Goal: Task Accomplishment & Management: Manage account settings

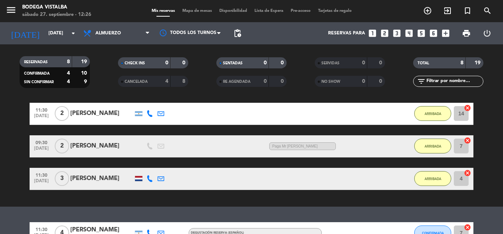
scroll to position [133, 0]
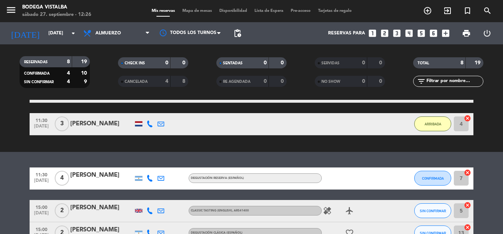
drag, startPoint x: 249, startPoint y: 168, endPoint x: 230, endPoint y: 209, distance: 44.5
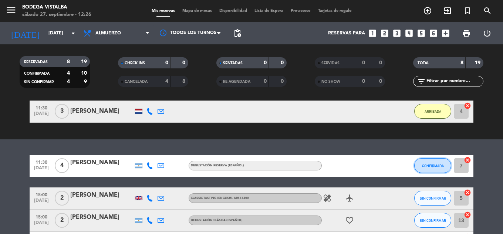
click at [425, 165] on span "CONFIRMADA" at bounding box center [433, 166] width 22 height 4
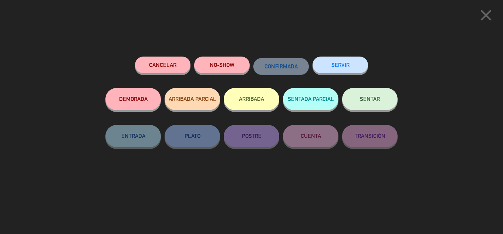
click at [185, 71] on button "Cancelar" at bounding box center [162, 65] width 55 height 17
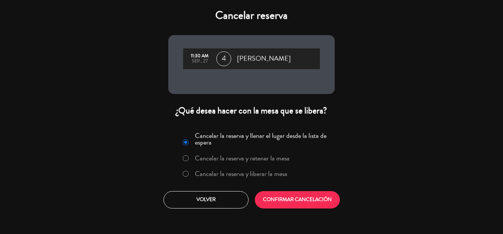
click at [221, 168] on label "Cancelar la reserva y liberar la mesa" at bounding box center [235, 174] width 112 height 13
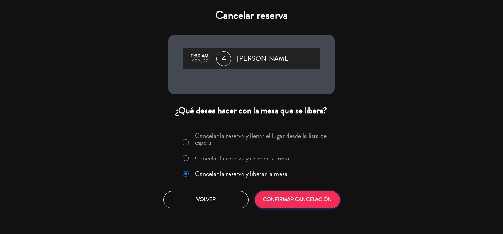
click at [297, 196] on button "CONFIRMAR CANCELACIÓN" at bounding box center [297, 199] width 85 height 17
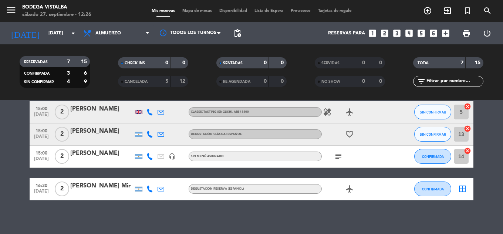
scroll to position [186, 0]
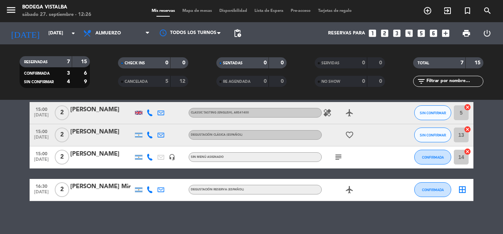
click at [34, 131] on span "15:00" at bounding box center [41, 131] width 18 height 9
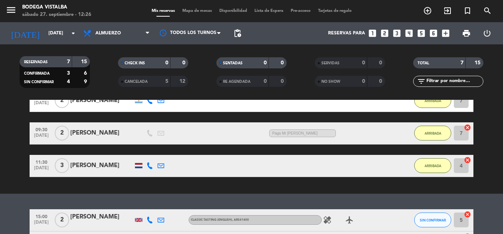
drag, startPoint x: 18, startPoint y: 180, endPoint x: 16, endPoint y: 169, distance: 11.4
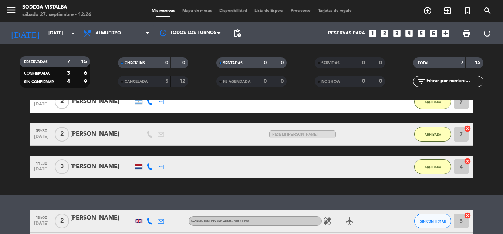
click at [31, 212] on div "15:00 [DATE]" at bounding box center [42, 222] width 24 height 22
click at [151, 219] on icon at bounding box center [150, 221] width 7 height 7
click at [96, 185] on div "exit_to_app CHECK INS Filtrar por tamaño TODOS looks_one looks_two looks_3 look…" at bounding box center [251, 121] width 503 height 148
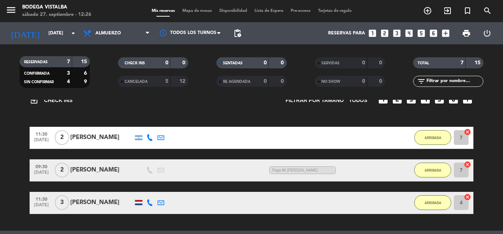
drag, startPoint x: 0, startPoint y: 192, endPoint x: 0, endPoint y: 172, distance: 20.7
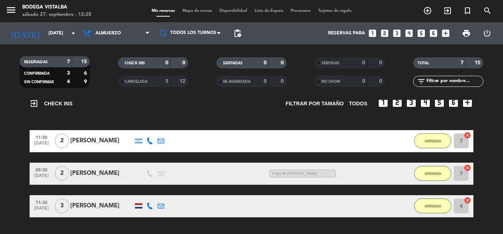
click at [4, 10] on div "menu BODEGA VISTALBA [DATE] 27. septiembre - 12:28" at bounding box center [63, 11] width 126 height 17
click at [14, 4] on icon "menu" at bounding box center [11, 9] width 11 height 11
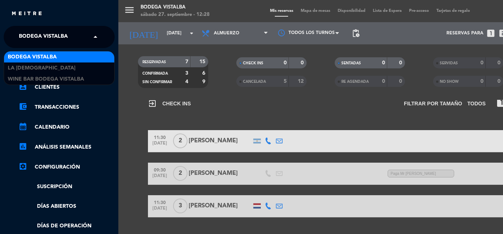
click at [25, 33] on span "BODEGA VISTALBA" at bounding box center [43, 37] width 49 height 16
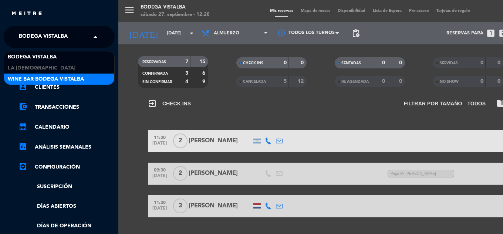
click at [31, 75] on span "Wine Bar Bodega Vistalba" at bounding box center [46, 79] width 76 height 9
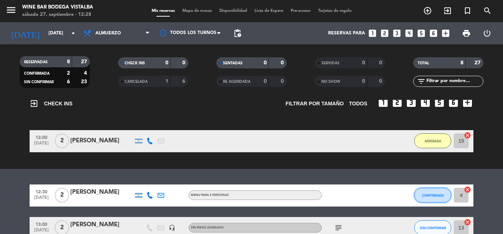
click at [420, 198] on button "CONFIRMADA" at bounding box center [432, 195] width 37 height 15
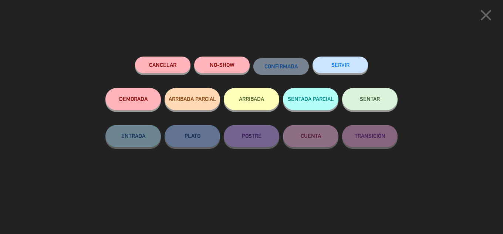
click at [266, 105] on button "ARRIBADA" at bounding box center [251, 99] width 55 height 22
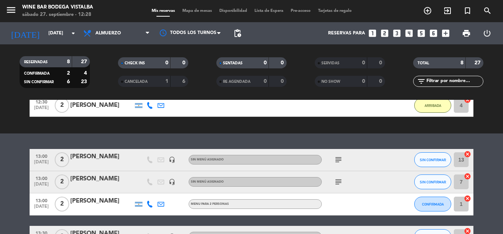
drag, startPoint x: 10, startPoint y: 154, endPoint x: 3, endPoint y: 184, distance: 31.0
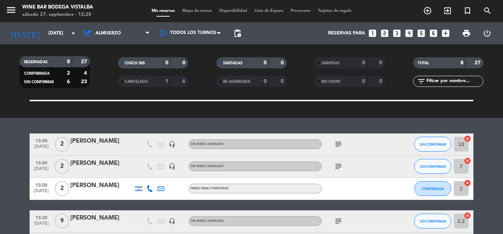
click at [327, 145] on div "subject" at bounding box center [355, 145] width 67 height 22
click at [337, 142] on icon "subject" at bounding box center [338, 144] width 9 height 9
click at [334, 166] on icon "subject" at bounding box center [338, 166] width 9 height 9
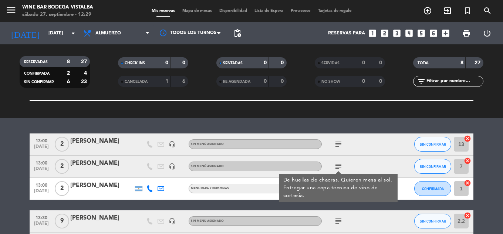
click at [0, 164] on bookings-row "13:00 [DATE] 2 [PERSON_NAME] headset_mic Sin menú asignado subject SIN CONFIRMA…" at bounding box center [251, 211] width 503 height 154
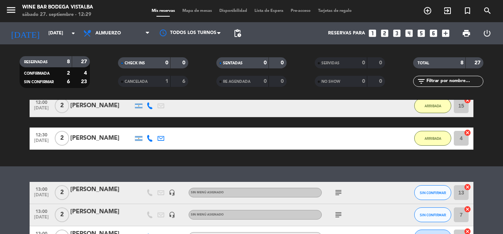
scroll to position [148, 0]
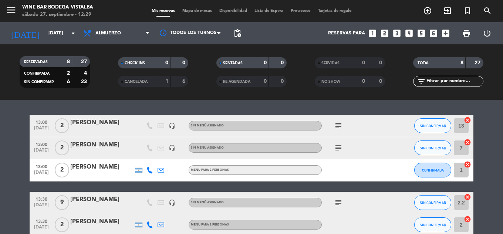
drag, startPoint x: 0, startPoint y: 181, endPoint x: 0, endPoint y: 145, distance: 35.9
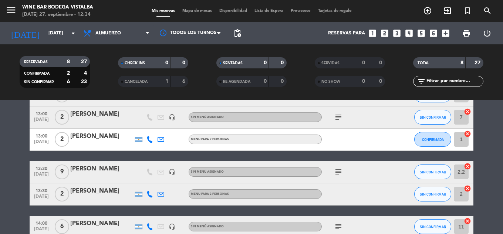
scroll to position [212, 0]
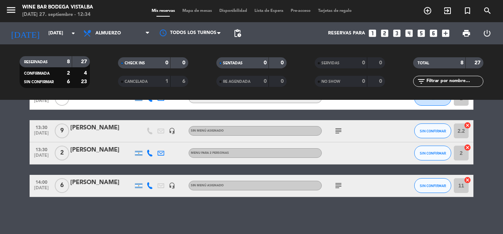
drag, startPoint x: 25, startPoint y: 159, endPoint x: 25, endPoint y: 210, distance: 50.3
click at [10, 12] on icon "menu" at bounding box center [11, 9] width 11 height 11
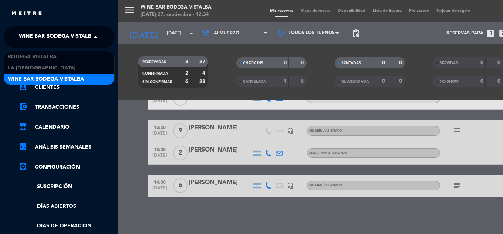
click at [32, 38] on span "Wine Bar Bodega Vistalba" at bounding box center [57, 37] width 76 height 16
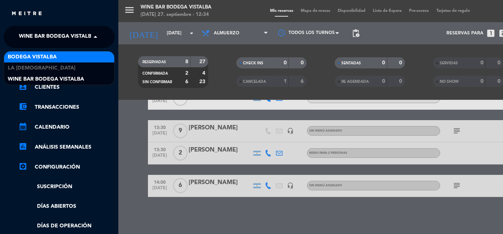
click at [29, 60] on span "BODEGA VISTALBA" at bounding box center [32, 57] width 49 height 9
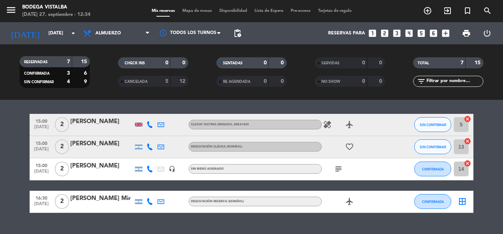
scroll to position [165, 0]
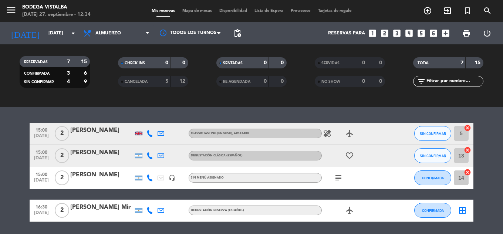
drag, startPoint x: 10, startPoint y: 162, endPoint x: 10, endPoint y: 146, distance: 16.3
click at [336, 176] on icon "subject" at bounding box center [338, 178] width 9 height 9
click at [0, 172] on bookings-row "15:00 [DATE] 2 [PERSON_NAME] Classic Tasting (English) , ARS41400 healing airpl…" at bounding box center [251, 172] width 503 height 99
click at [0, 203] on bookings-row "15:00 [DATE] 2 [PERSON_NAME] Classic Tasting (English) , ARS41400 healing airpl…" at bounding box center [251, 172] width 503 height 99
click at [13, 13] on icon "menu" at bounding box center [11, 9] width 11 height 11
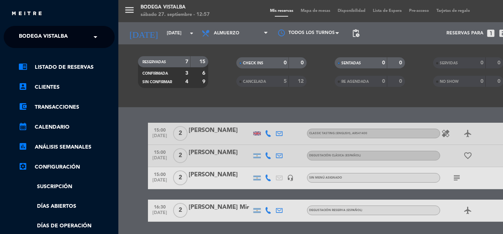
click at [26, 36] on span "BODEGA VISTALBA" at bounding box center [43, 37] width 49 height 16
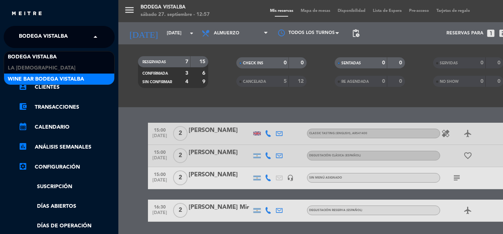
click at [36, 81] on span "Wine Bar Bodega Vistalba" at bounding box center [46, 79] width 76 height 9
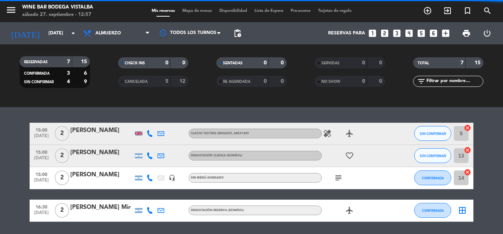
click at [36, 81] on span "SIN CONFIRMAR" at bounding box center [39, 82] width 30 height 4
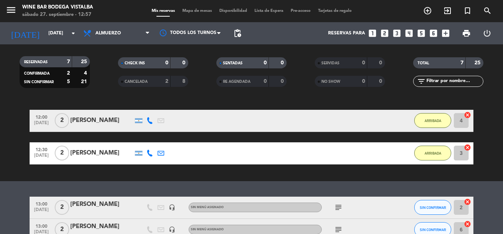
drag, startPoint x: 34, startPoint y: 160, endPoint x: 22, endPoint y: 122, distance: 39.7
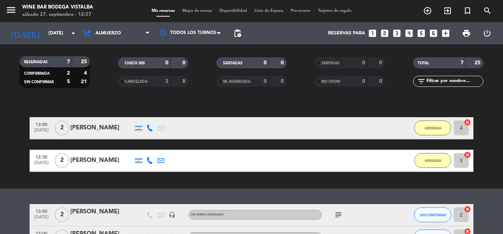
scroll to position [100, 0]
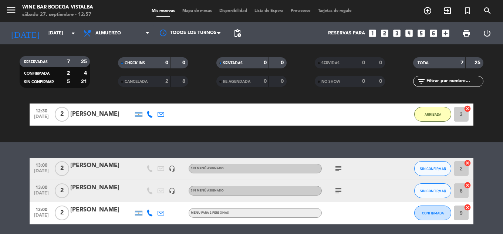
drag, startPoint x: 38, startPoint y: 132, endPoint x: 35, endPoint y: 162, distance: 29.8
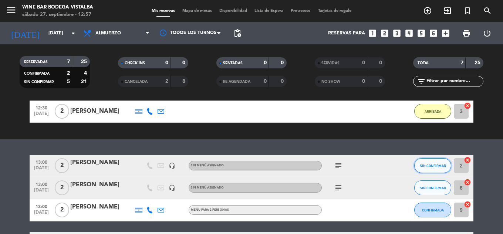
click at [425, 171] on button "SIN CONFIRMAR" at bounding box center [432, 165] width 37 height 15
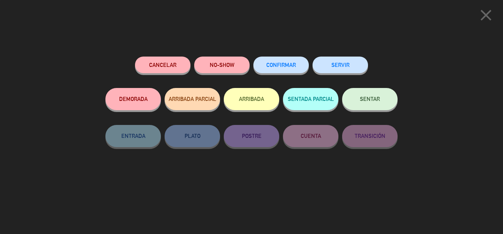
click at [265, 109] on button "ARRIBADA" at bounding box center [251, 99] width 55 height 22
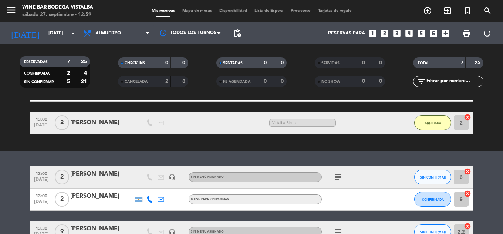
drag, startPoint x: 244, startPoint y: 127, endPoint x: 240, endPoint y: 165, distance: 39.0
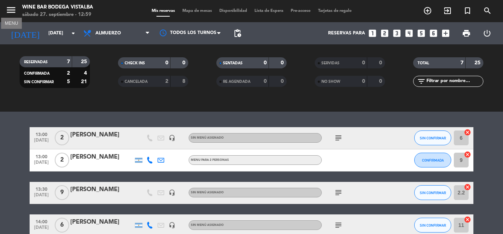
click at [16, 14] on icon "menu" at bounding box center [11, 9] width 11 height 11
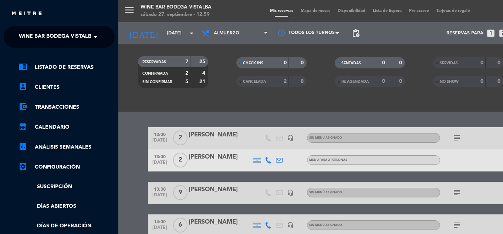
click at [30, 36] on span "Wine Bar Bodega Vistalba" at bounding box center [57, 37] width 76 height 16
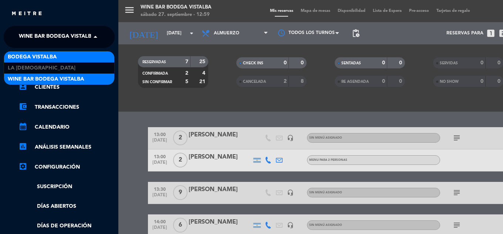
click at [30, 60] on span "BODEGA VISTALBA" at bounding box center [32, 57] width 49 height 9
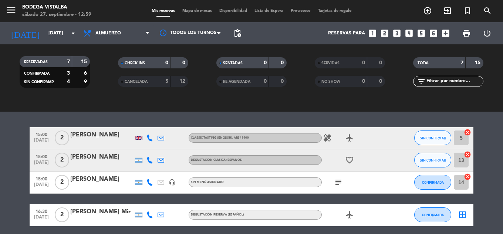
scroll to position [190, 0]
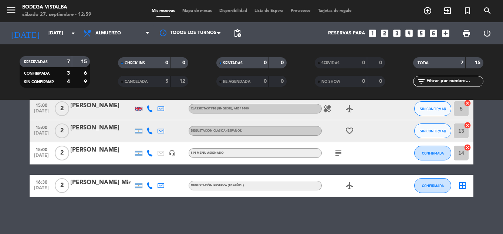
drag, startPoint x: 213, startPoint y: 138, endPoint x: 218, endPoint y: 187, distance: 49.1
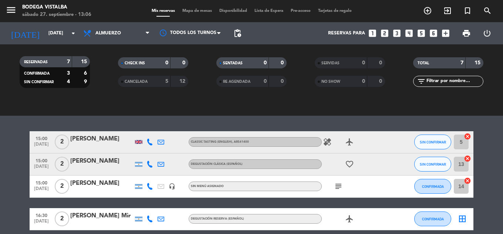
scroll to position [172, 0]
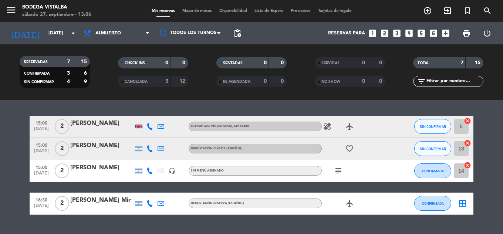
drag, startPoint x: 94, startPoint y: 123, endPoint x: 9, endPoint y: 170, distance: 97.2
click at [9, 170] on bookings-row "15:00 [DATE] 2 [PERSON_NAME] Classic Tasting (English) , ARS41400 healing airpl…" at bounding box center [251, 165] width 503 height 99
click at [151, 125] on icon at bounding box center [150, 126] width 7 height 7
click at [154, 112] on span "content_paste" at bounding box center [157, 115] width 6 height 6
click at [149, 147] on icon at bounding box center [150, 148] width 7 height 7
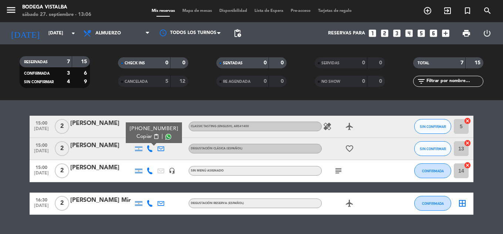
click at [143, 136] on span "Copiar" at bounding box center [145, 137] width 16 height 8
click at [10, 136] on bookings-row "15:00 [DATE] 2 [PERSON_NAME] Classic Tasting (English) , ARS41400 healing airpl…" at bounding box center [251, 165] width 503 height 99
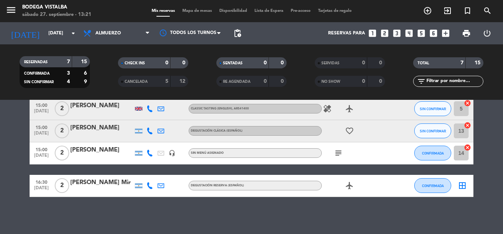
drag, startPoint x: 35, startPoint y: 139, endPoint x: 29, endPoint y: 182, distance: 43.7
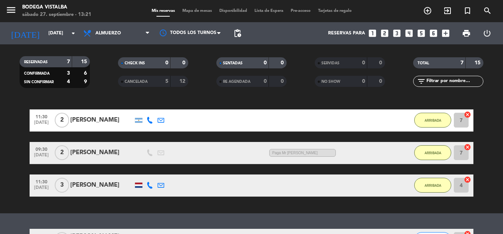
drag, startPoint x: 29, startPoint y: 179, endPoint x: 18, endPoint y: 129, distance: 50.7
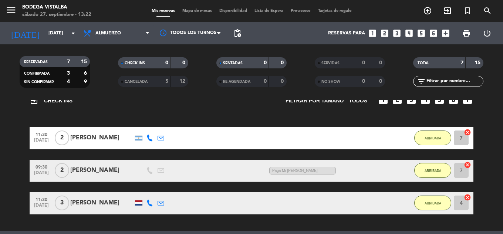
drag, startPoint x: 6, startPoint y: 183, endPoint x: 29, endPoint y: 163, distance: 30.5
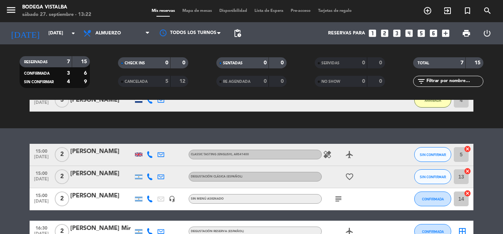
drag, startPoint x: 34, startPoint y: 142, endPoint x: 24, endPoint y: 176, distance: 35.2
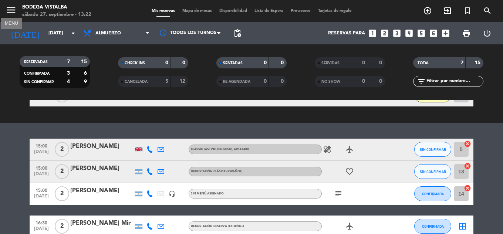
click at [8, 13] on icon "menu" at bounding box center [11, 9] width 11 height 11
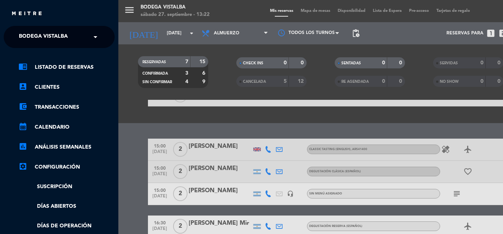
click at [40, 45] on ng-select "× BODEGA VISTALBA ×" at bounding box center [59, 37] width 111 height 22
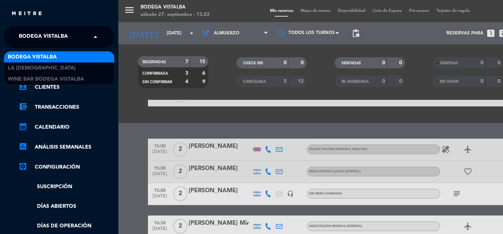
click at [43, 37] on span "BODEGA VISTALBA" at bounding box center [43, 37] width 49 height 16
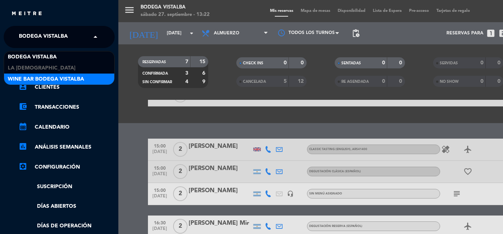
click at [37, 74] on div "Wine Bar Bodega Vistalba" at bounding box center [59, 79] width 110 height 11
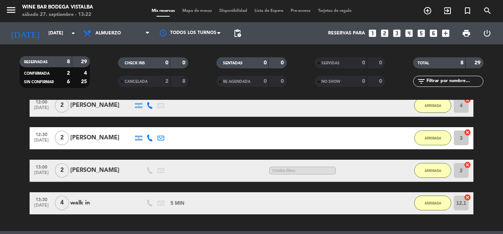
drag, startPoint x: 0, startPoint y: 151, endPoint x: 0, endPoint y: 129, distance: 21.5
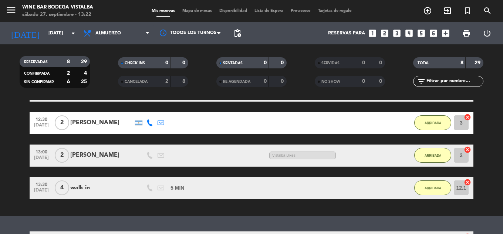
drag, startPoint x: 0, startPoint y: 141, endPoint x: 0, endPoint y: 173, distance: 31.4
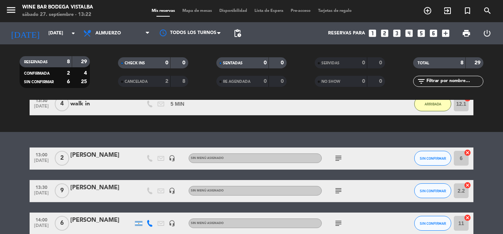
drag, startPoint x: 4, startPoint y: 162, endPoint x: 0, endPoint y: 187, distance: 25.8
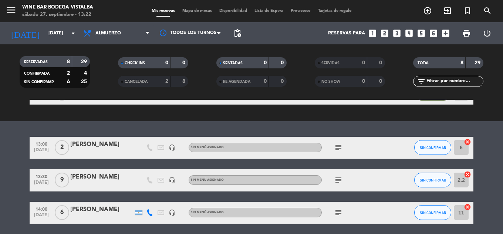
click at [0, 162] on bookings-row "13:00 [DATE] 2 Santiago [PERSON_NAME] headset_mic Sin menú asignado subject SIN…" at bounding box center [251, 180] width 503 height 87
